Goal: Contribute content: Add original content to the website for others to see

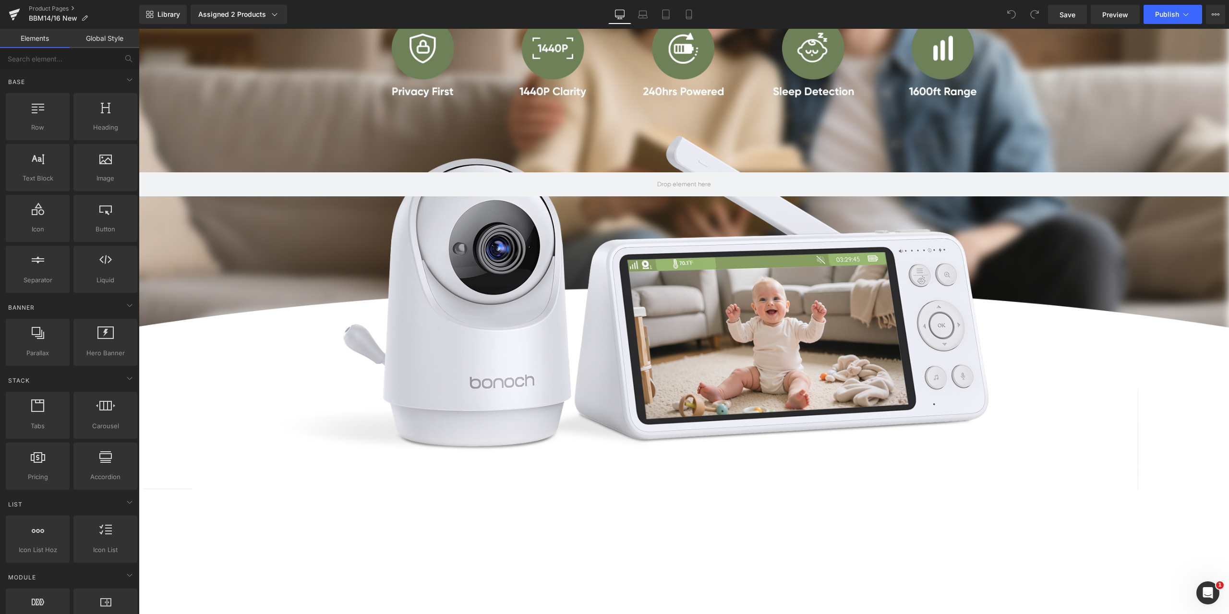
scroll to position [816, 0]
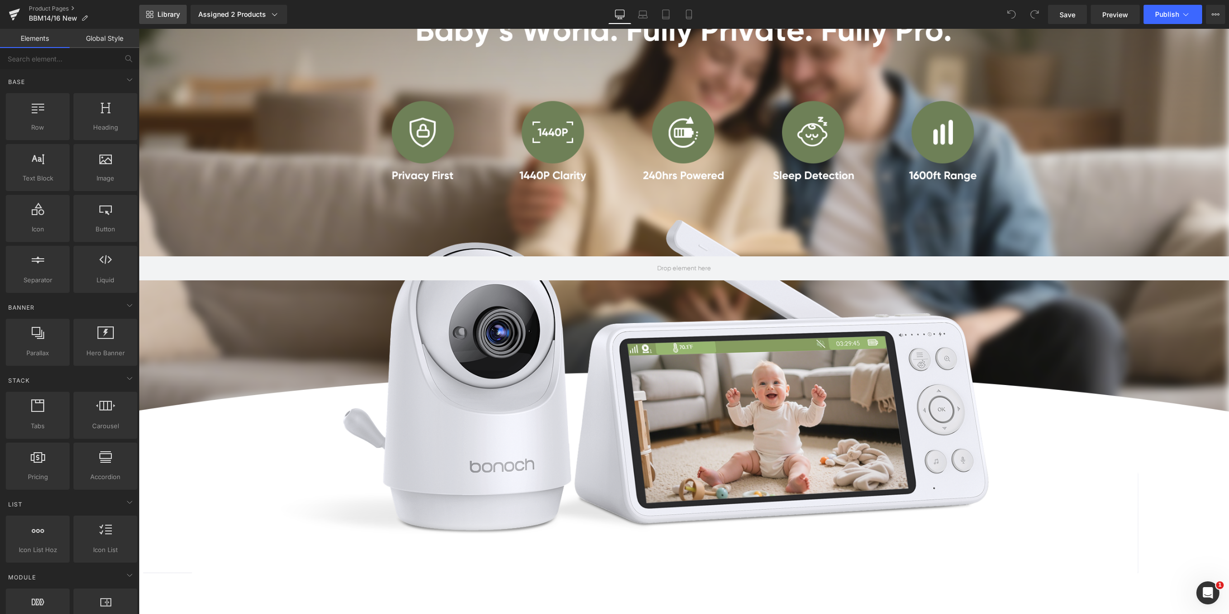
click at [164, 10] on link "Library" at bounding box center [163, 14] width 48 height 19
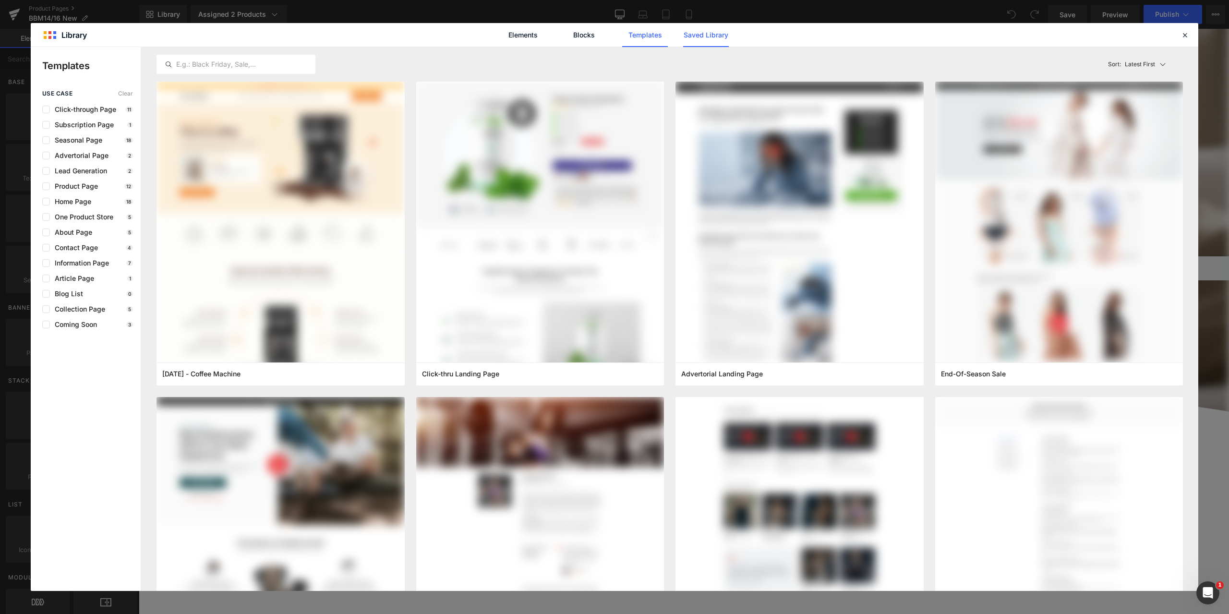
click at [0, 0] on link "Saved Library" at bounding box center [0, 0] width 0 height 0
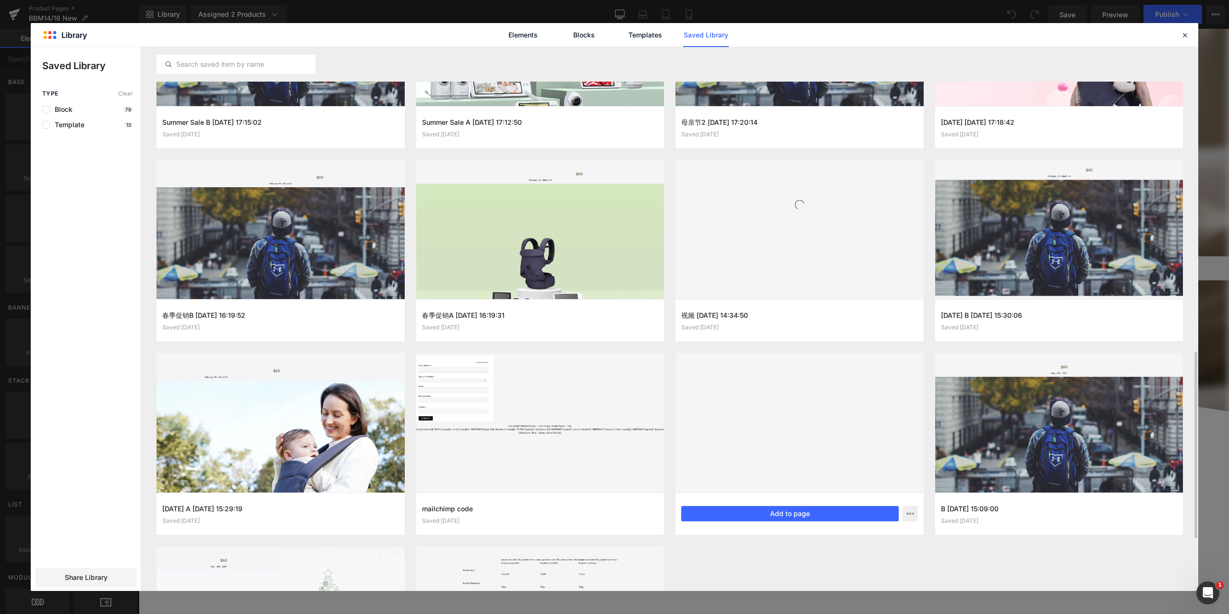
scroll to position [792, 0]
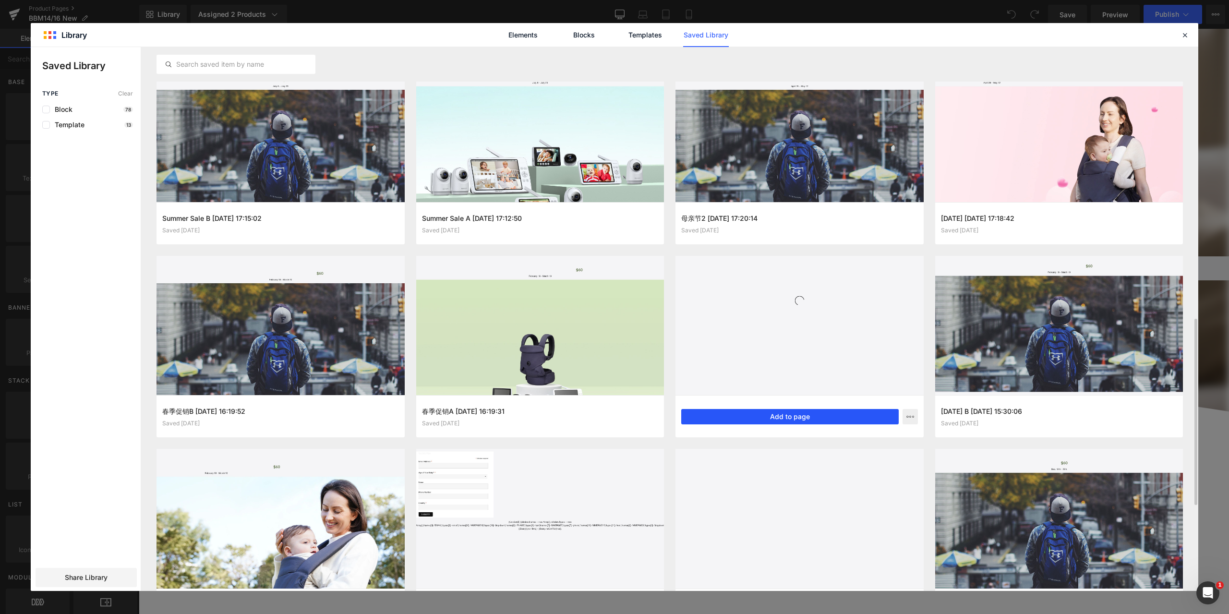
click at [777, 413] on button "Add to page" at bounding box center [790, 416] width 218 height 15
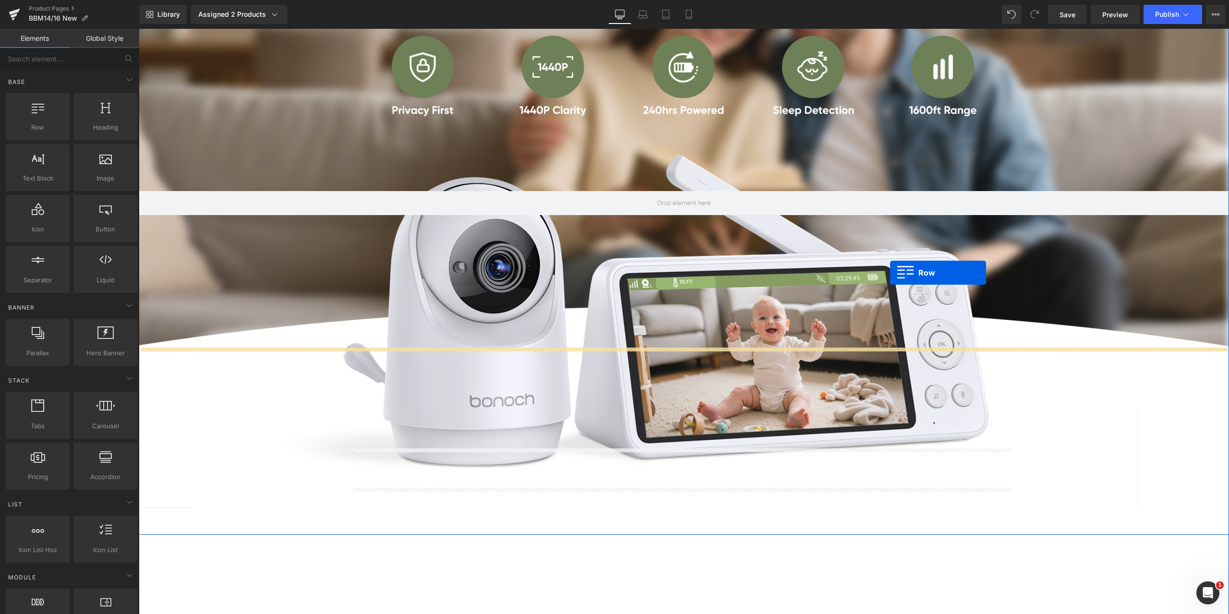
scroll to position [1078, 0]
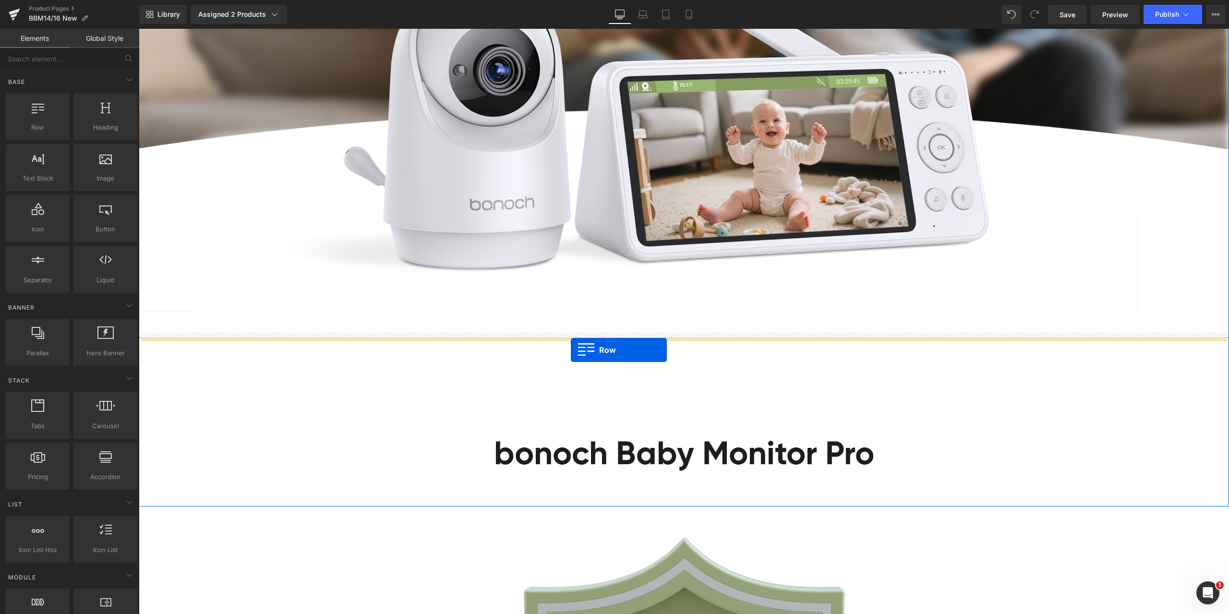
drag, startPoint x: 527, startPoint y: 382, endPoint x: 571, endPoint y: 350, distance: 54.6
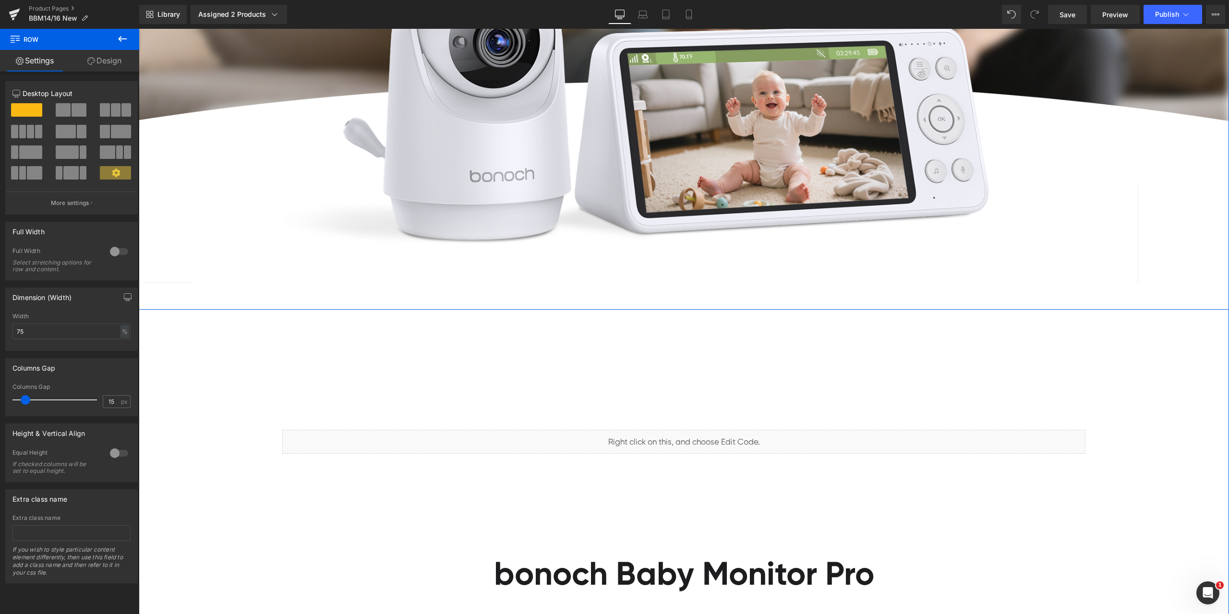
scroll to position [1174, 0]
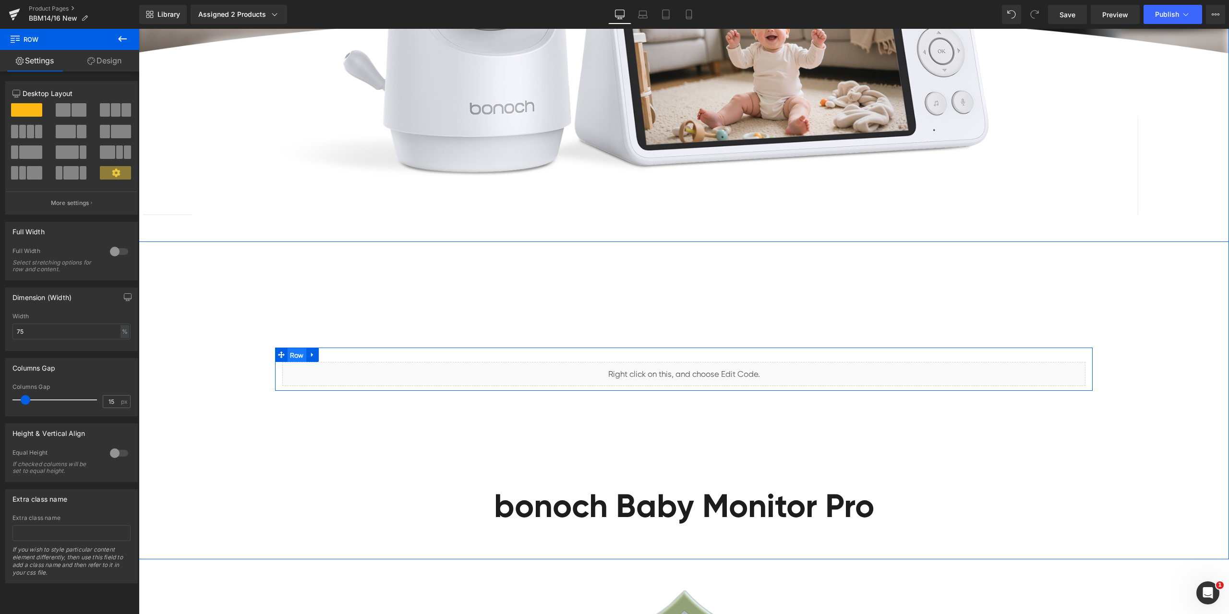
click at [291, 357] on span "Row" at bounding box center [297, 355] width 19 height 14
click at [677, 370] on span "Liquid" at bounding box center [678, 370] width 24 height 14
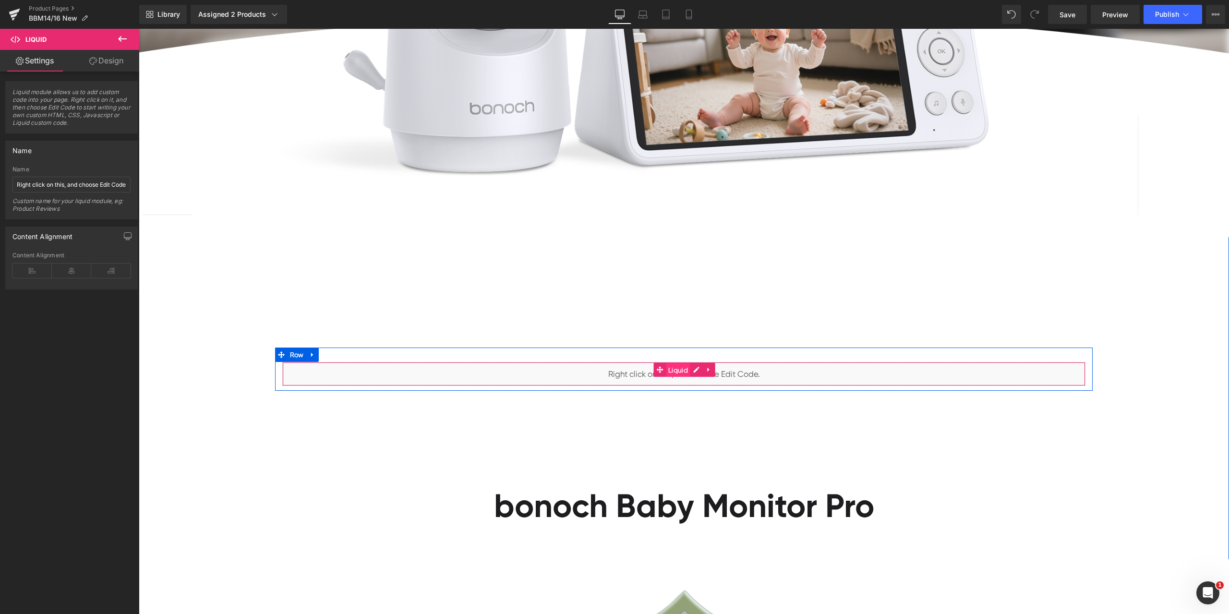
click at [679, 368] on span "Liquid" at bounding box center [678, 370] width 24 height 14
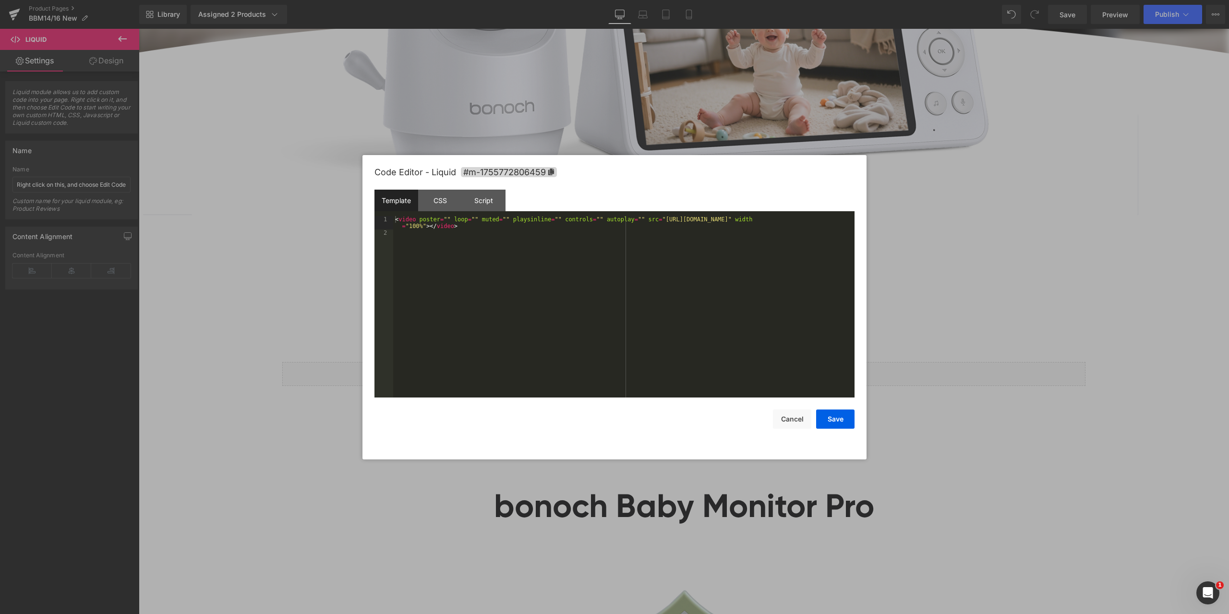
click at [664, 0] on div "Liquid You are previewing how the will restyle your page. You can not edit Elem…" at bounding box center [614, 0] width 1229 height 0
drag, startPoint x: 620, startPoint y: 218, endPoint x: 829, endPoint y: 218, distance: 209.3
click at [829, 218] on div "< video poster = "" loop = "" muted = "" playsinline = "" controls = "" autopla…" at bounding box center [623, 317] width 461 height 202
click at [837, 416] on button "Save" at bounding box center [835, 419] width 38 height 19
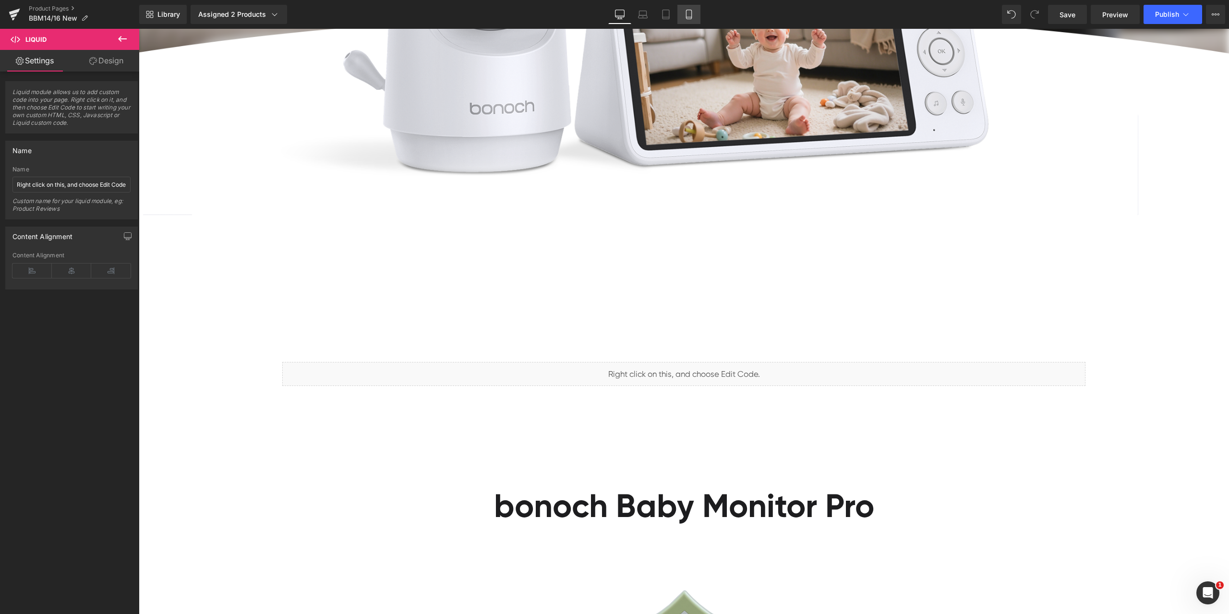
click at [686, 18] on icon at bounding box center [689, 15] width 10 height 10
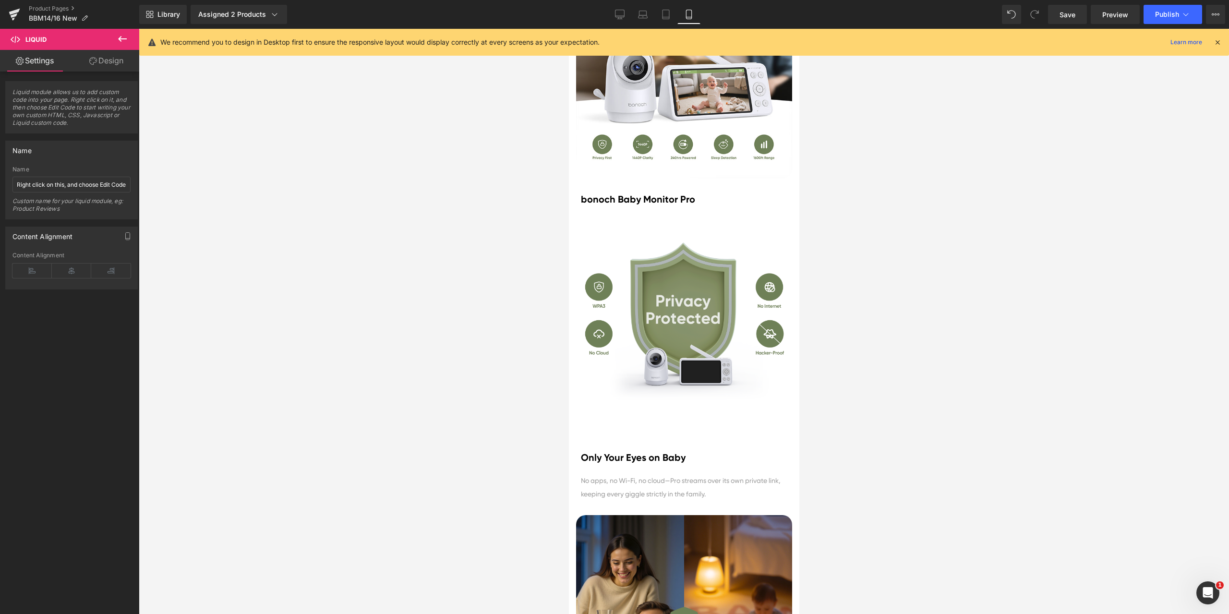
scroll to position [0, 0]
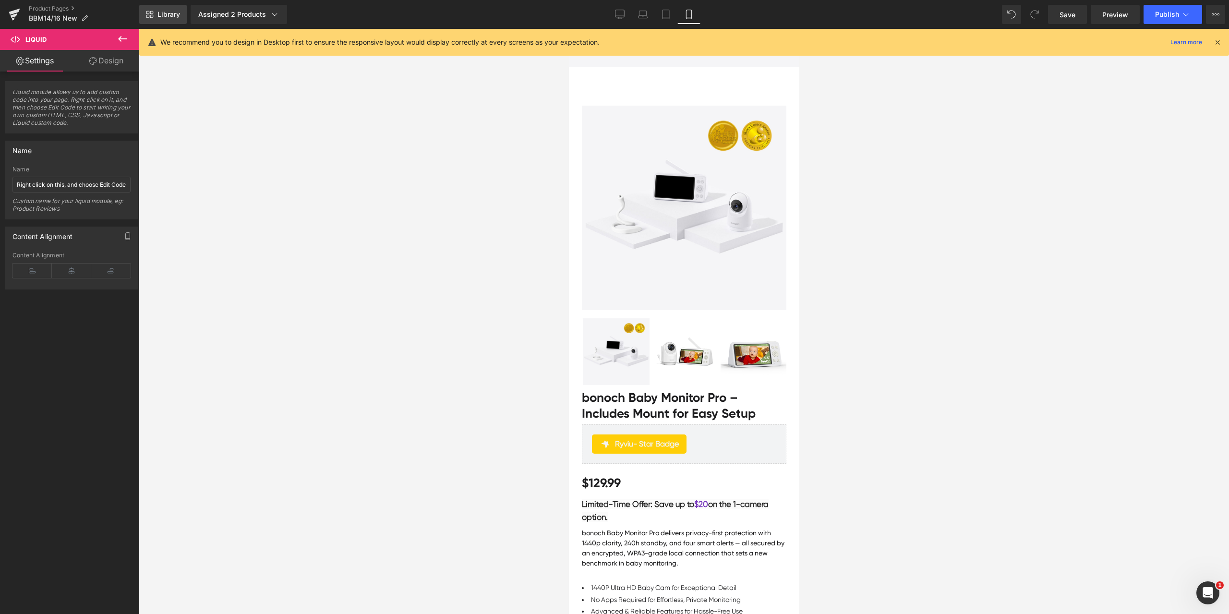
click at [165, 14] on span "Library" at bounding box center [168, 14] width 23 height 9
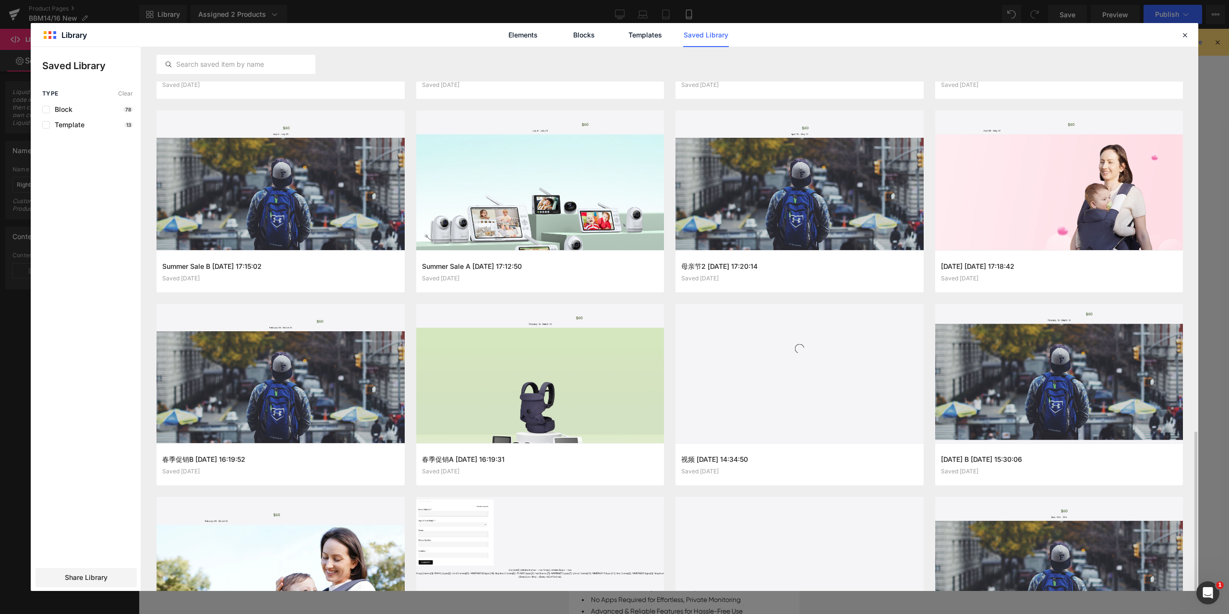
scroll to position [840, 0]
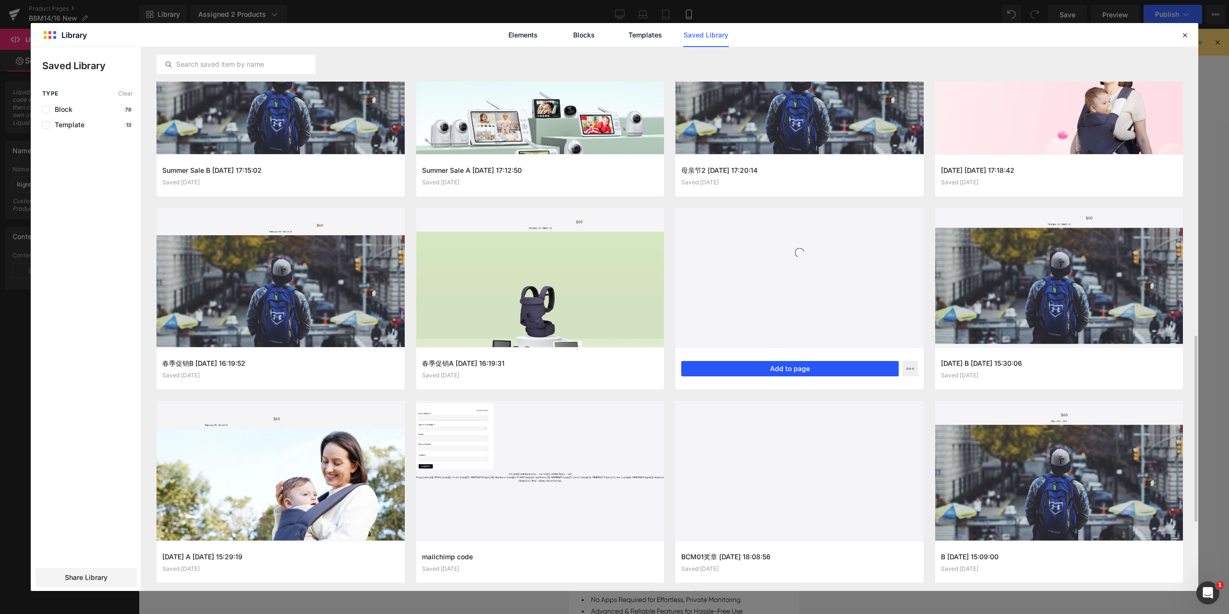
click at [807, 373] on button "Add to page" at bounding box center [790, 368] width 218 height 15
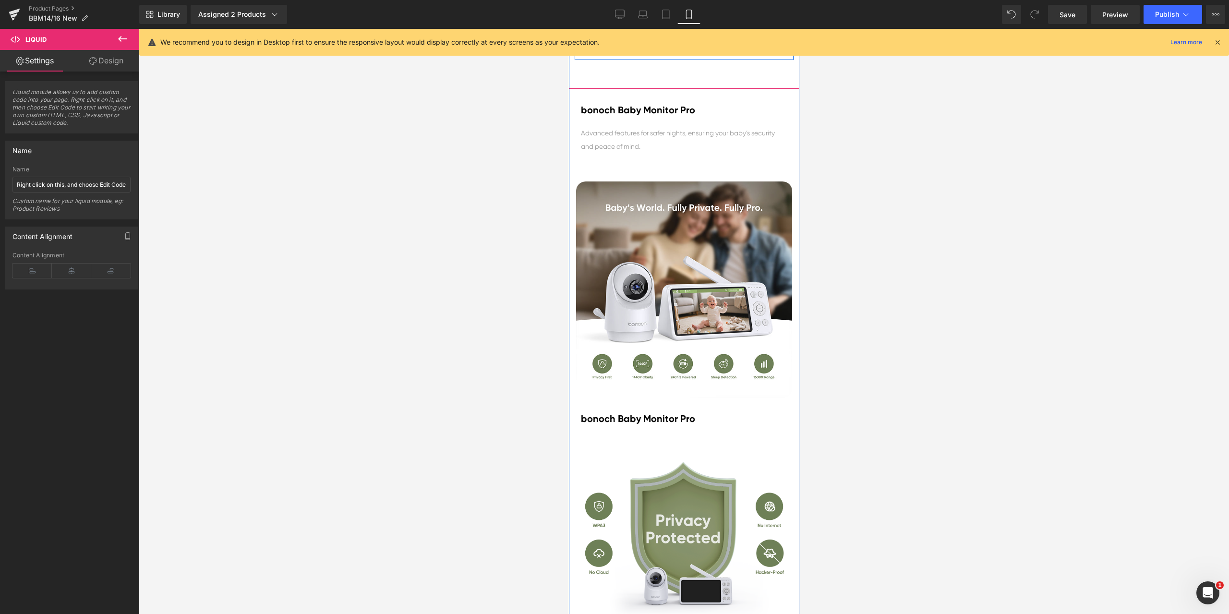
scroll to position [943, 0]
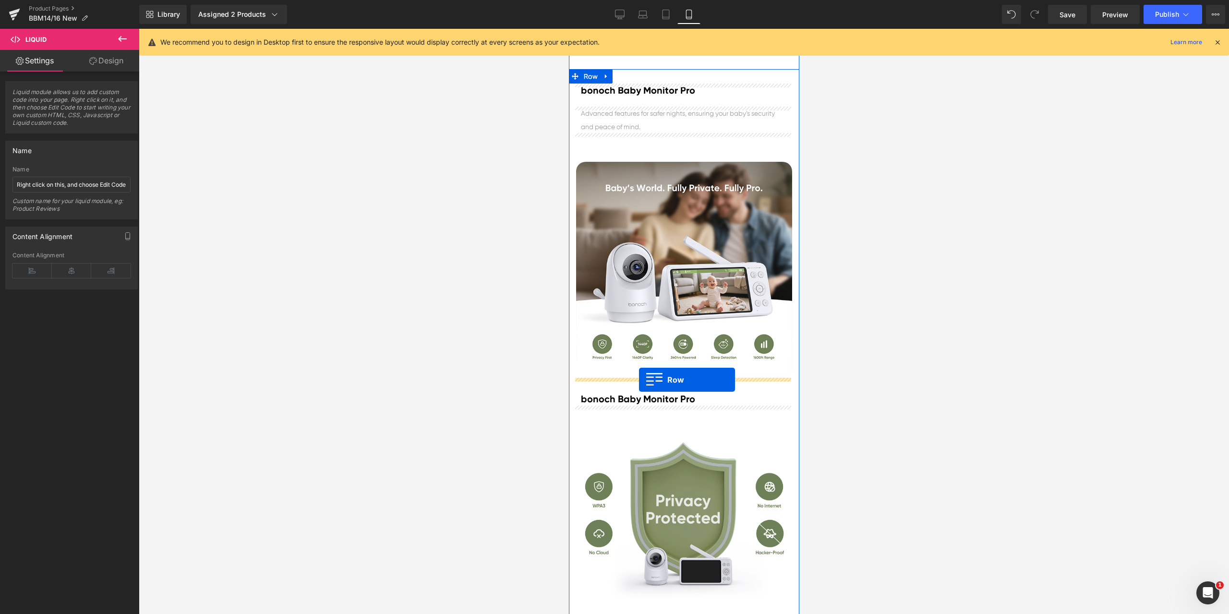
drag, startPoint x: 633, startPoint y: 277, endPoint x: 639, endPoint y: 380, distance: 102.9
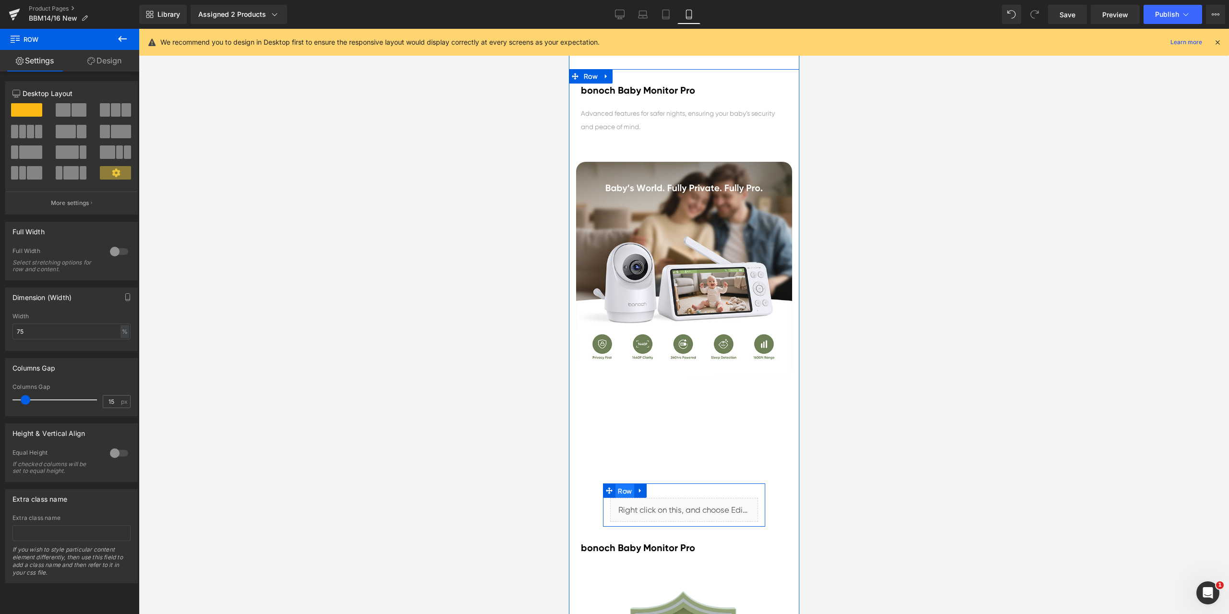
click at [621, 492] on span "Row" at bounding box center [624, 491] width 19 height 14
click at [115, 255] on div at bounding box center [119, 251] width 23 height 15
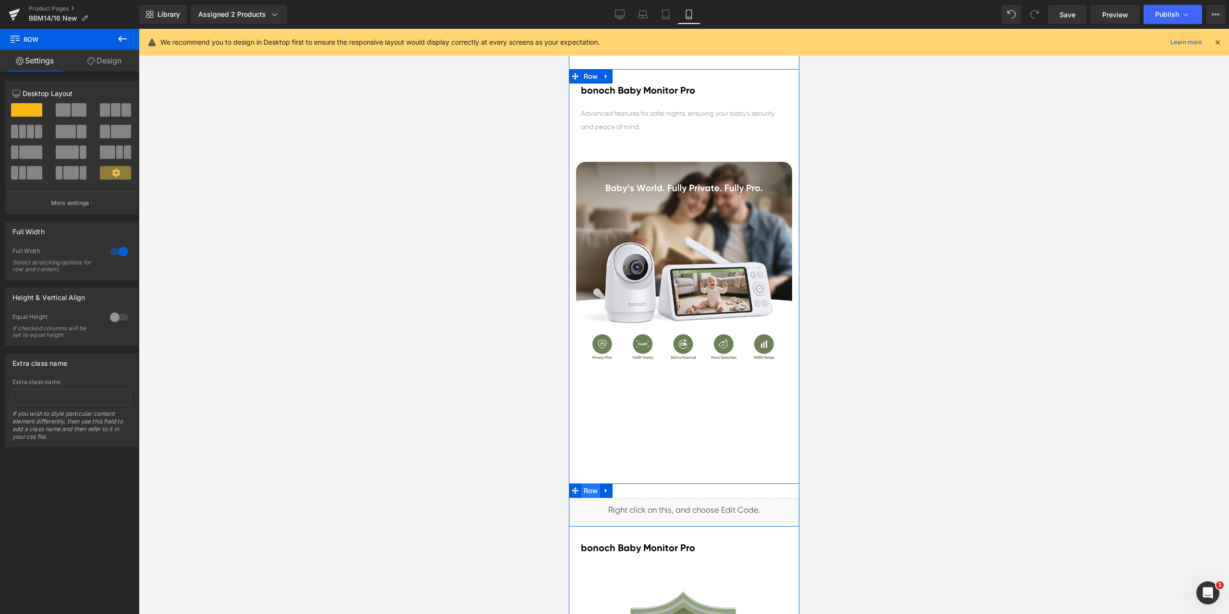
drag, startPoint x: 589, startPoint y: 489, endPoint x: 582, endPoint y: 489, distance: 6.3
click at [589, 489] on span "Row" at bounding box center [590, 491] width 19 height 14
click at [95, 61] on link "Design" at bounding box center [105, 61] width 70 height 22
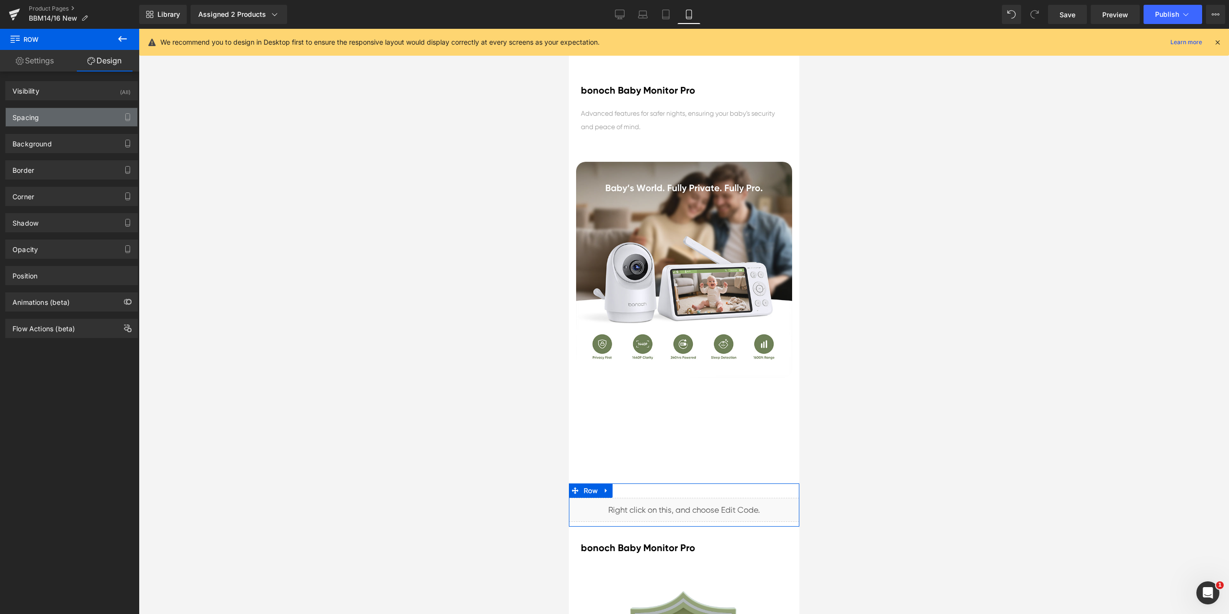
click at [56, 121] on div "Spacing" at bounding box center [72, 117] width 132 height 18
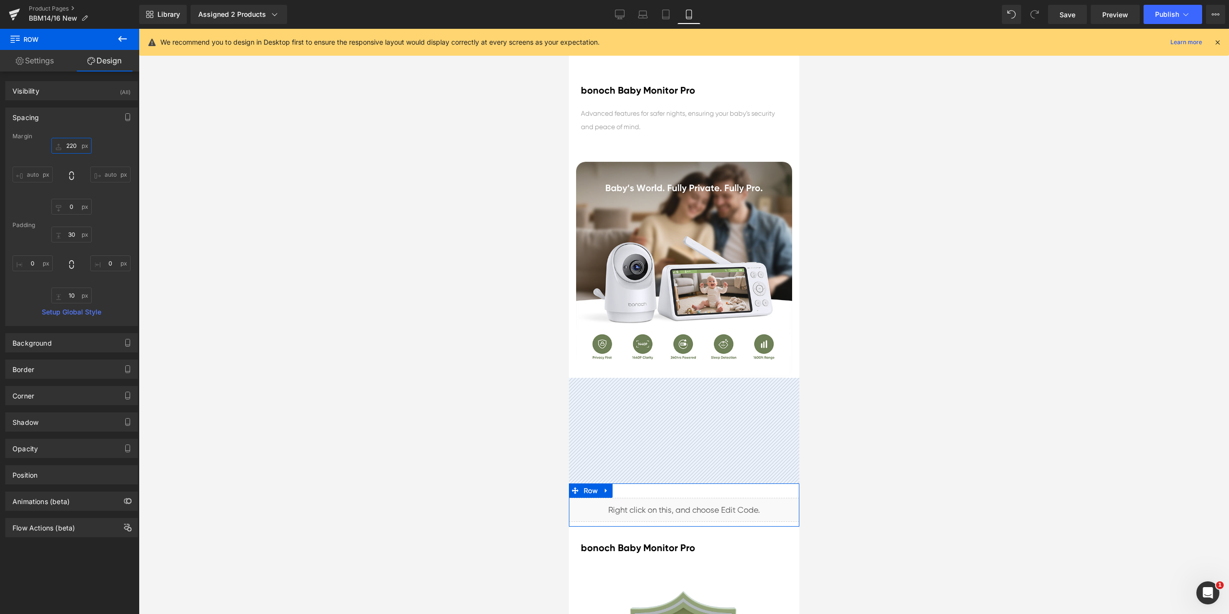
click at [69, 145] on input "text" at bounding box center [71, 146] width 40 height 16
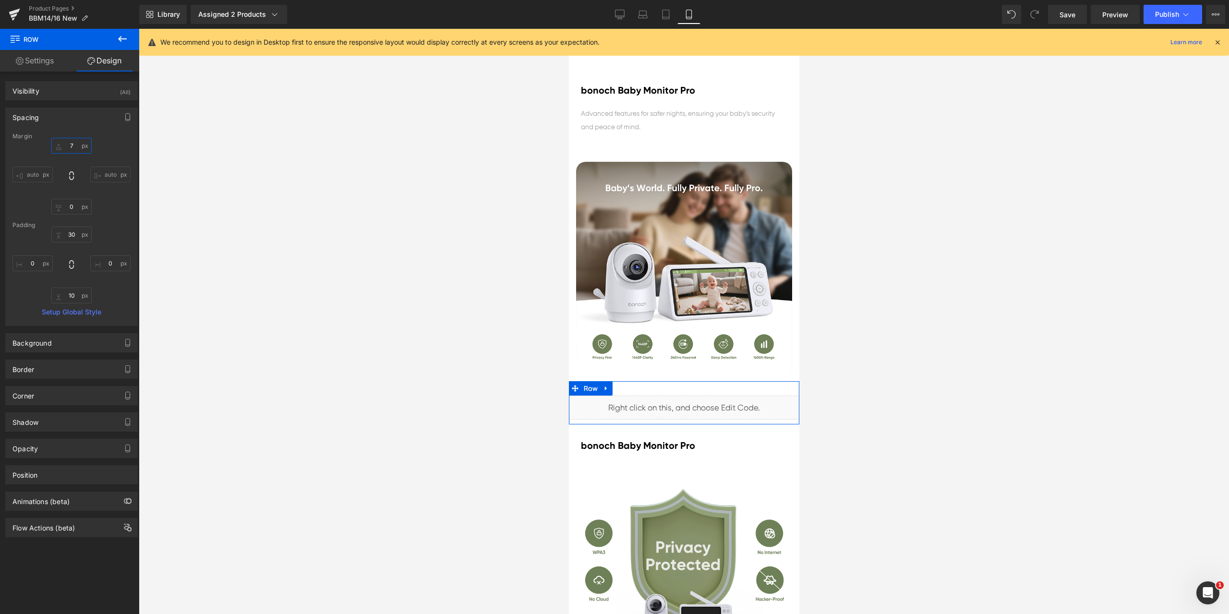
type input "70"
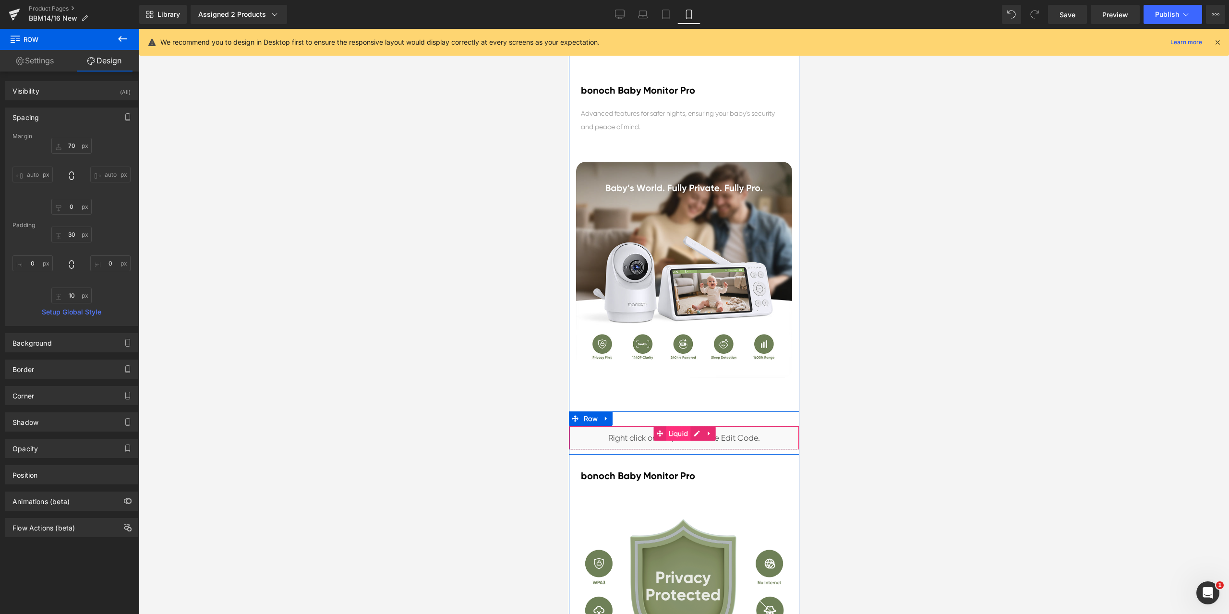
click at [678, 435] on span "Liquid" at bounding box center [678, 433] width 24 height 14
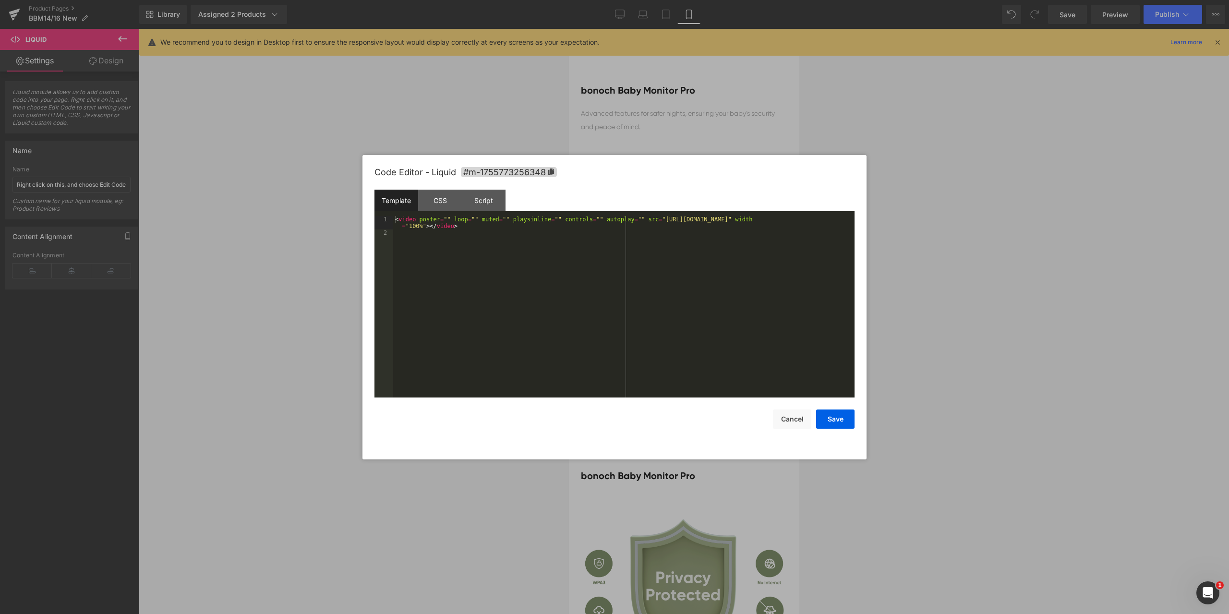
click at [673, 476] on body "Liquid You are previewing how the will restyle your page. You can not edit Elem…" at bounding box center [614, 307] width 1229 height 614
drag, startPoint x: 620, startPoint y: 220, endPoint x: 829, endPoint y: 220, distance: 208.9
click at [829, 220] on div "< video poster = "" loop = "" muted = "" playsinline = "" controls = "" autopla…" at bounding box center [623, 317] width 461 height 202
click at [835, 419] on button "Save" at bounding box center [835, 419] width 38 height 19
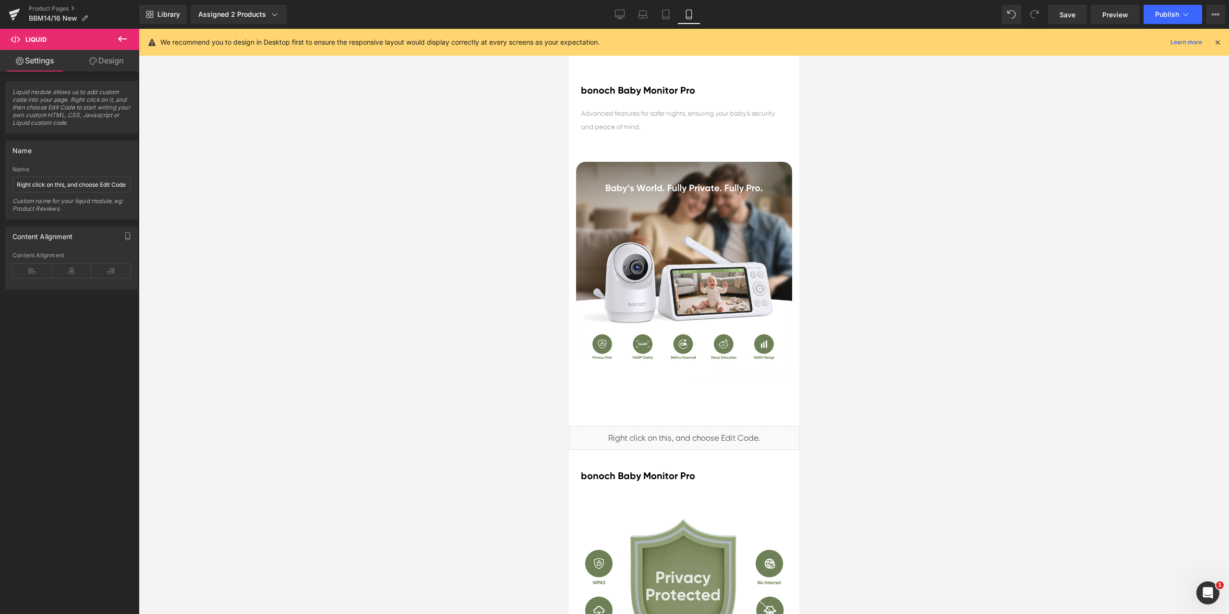
click at [607, 18] on div "Library Assigned 2 Products Product Preview bonoch Baby Monitor Pro bonoch Baby…" at bounding box center [684, 14] width 1090 height 19
click at [625, 15] on link "Desktop" at bounding box center [619, 14] width 23 height 19
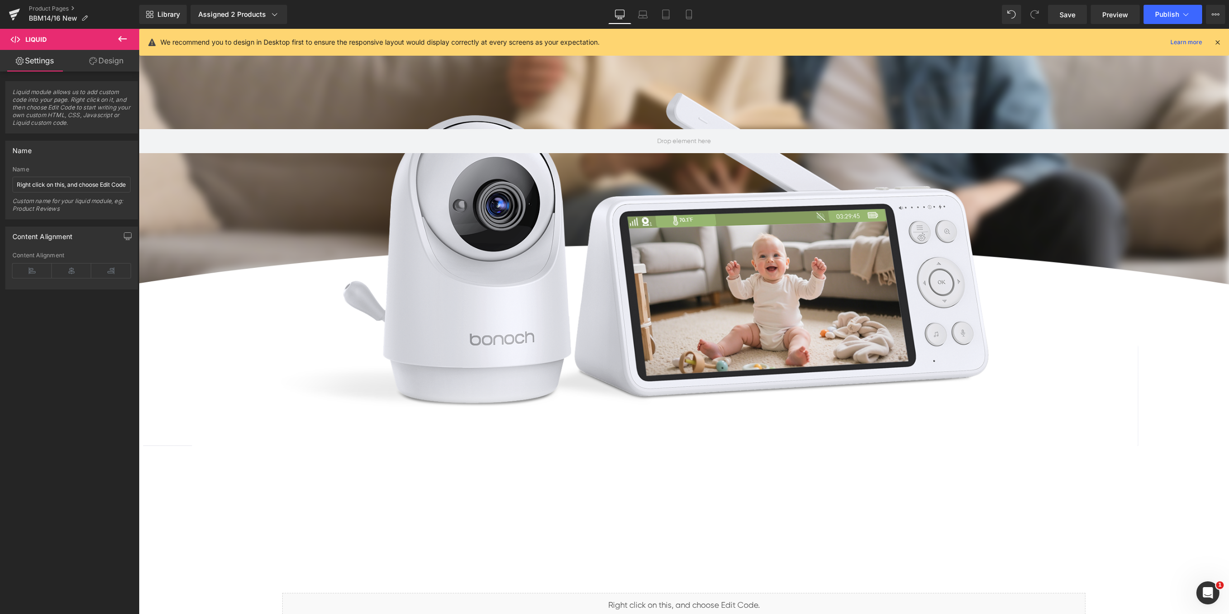
scroll to position [0, 0]
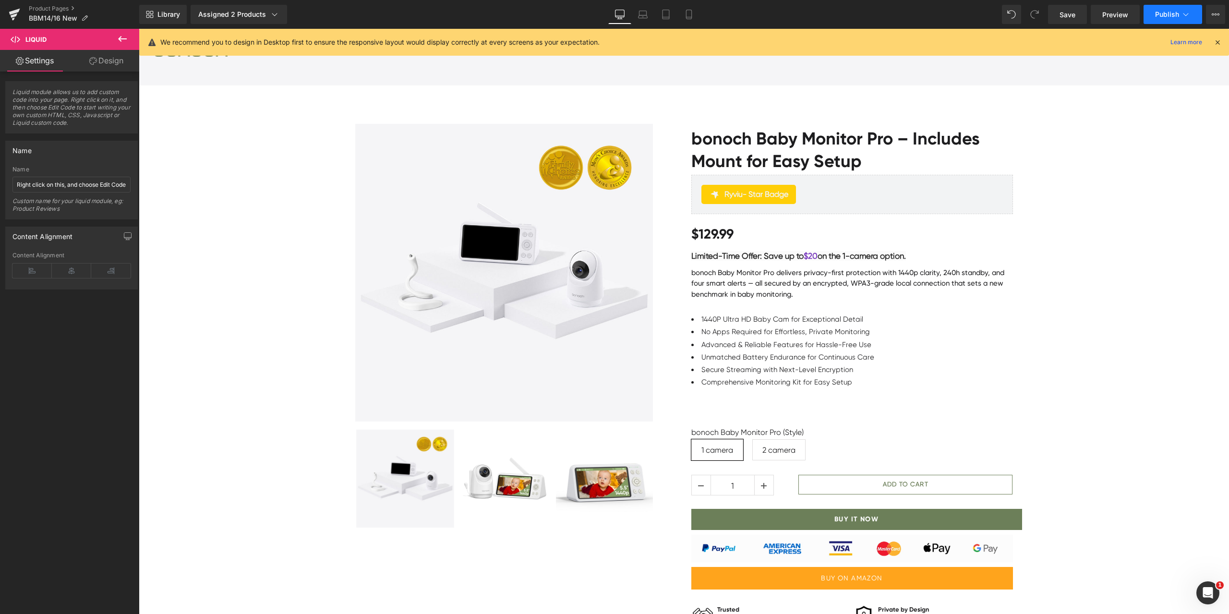
click at [1165, 17] on span "Publish" at bounding box center [1167, 15] width 24 height 8
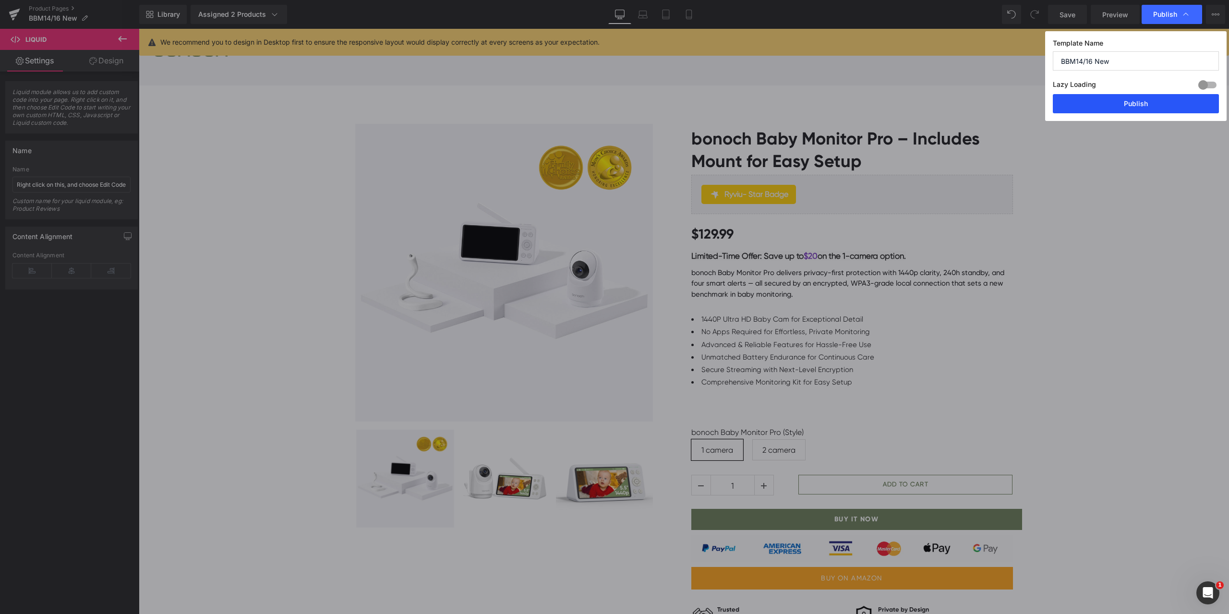
click at [1132, 101] on button "Publish" at bounding box center [1136, 103] width 166 height 19
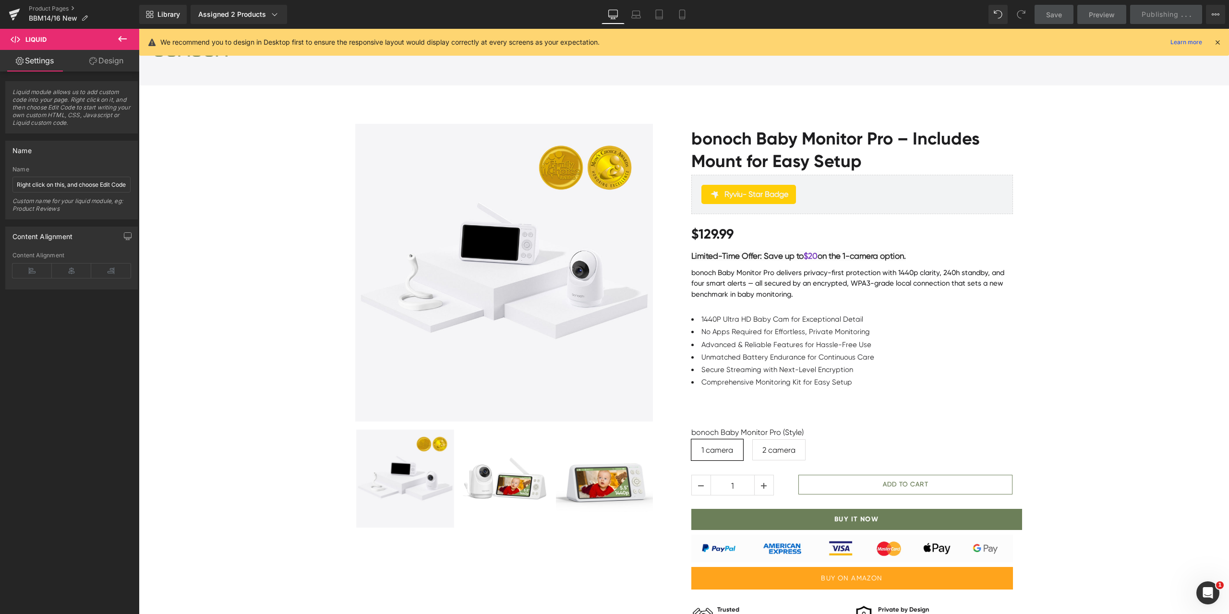
scroll to position [1104, 0]
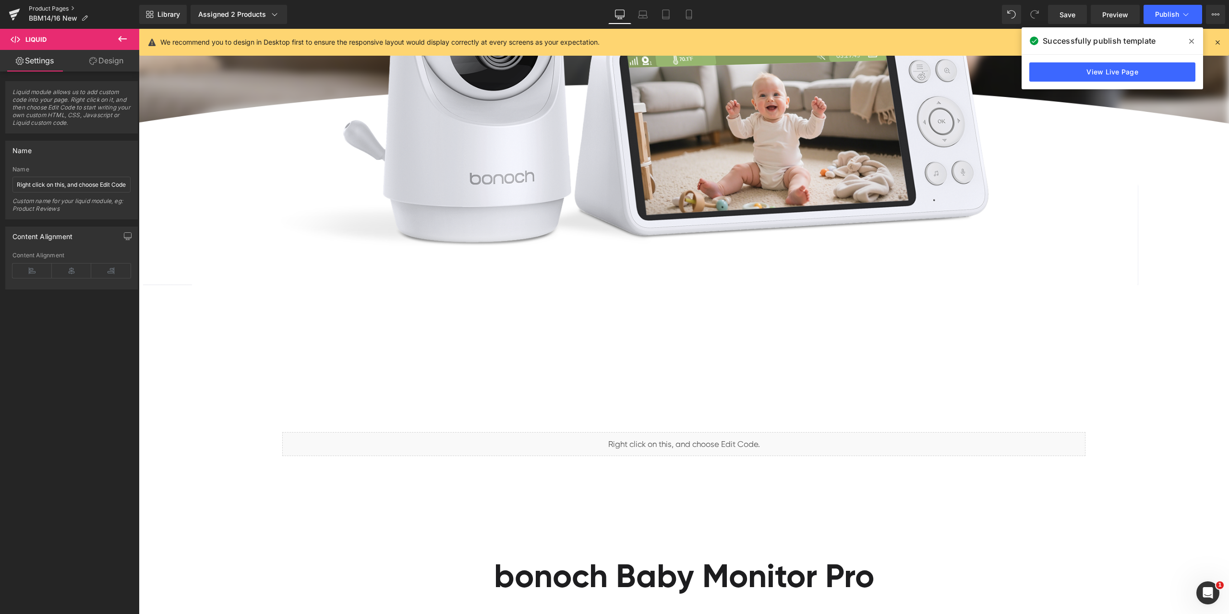
click at [61, 6] on link "Product Pages" at bounding box center [84, 9] width 110 height 8
